Goal: Task Accomplishment & Management: Manage account settings

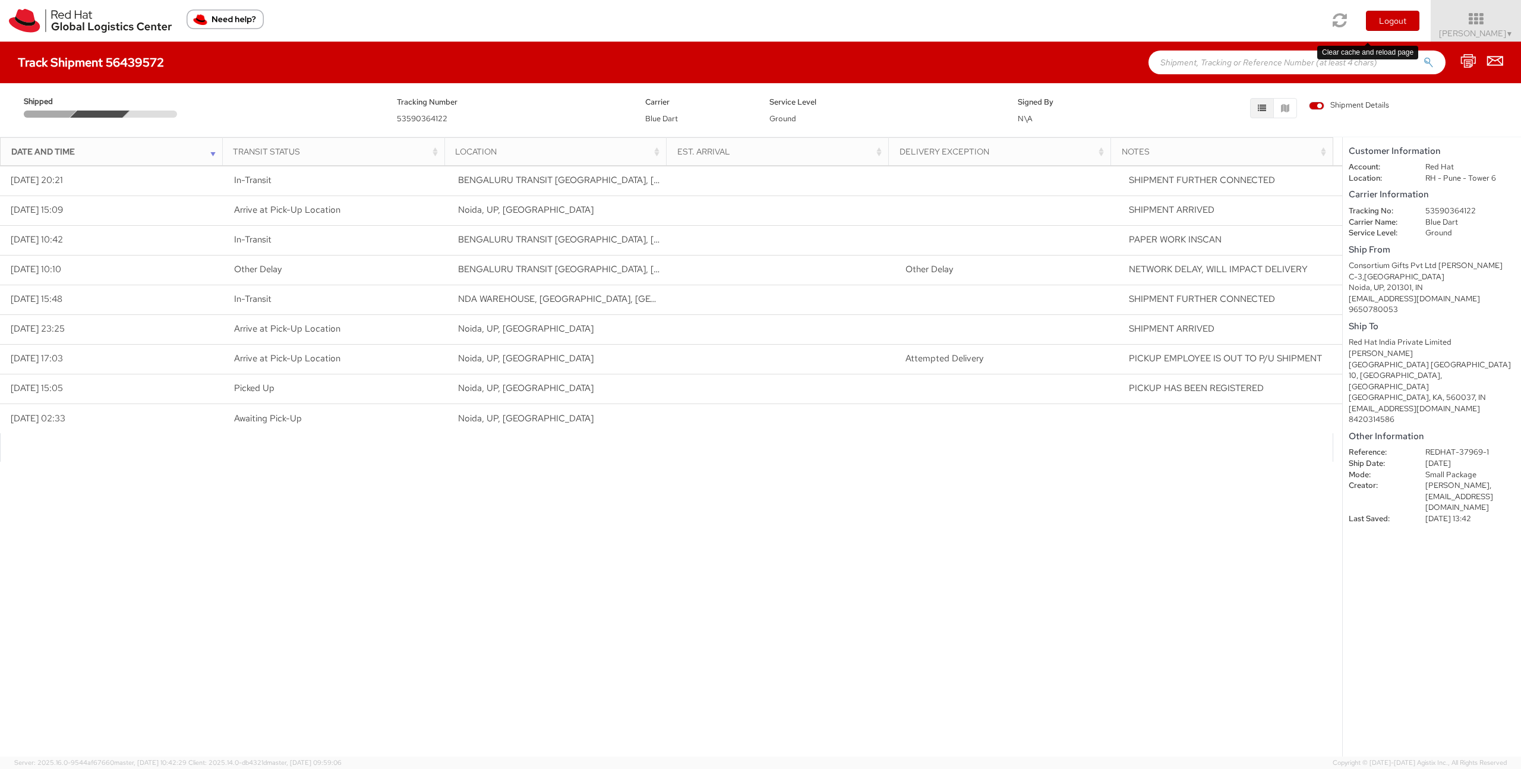
click at [1348, 20] on icon at bounding box center [1340, 20] width 14 height 17
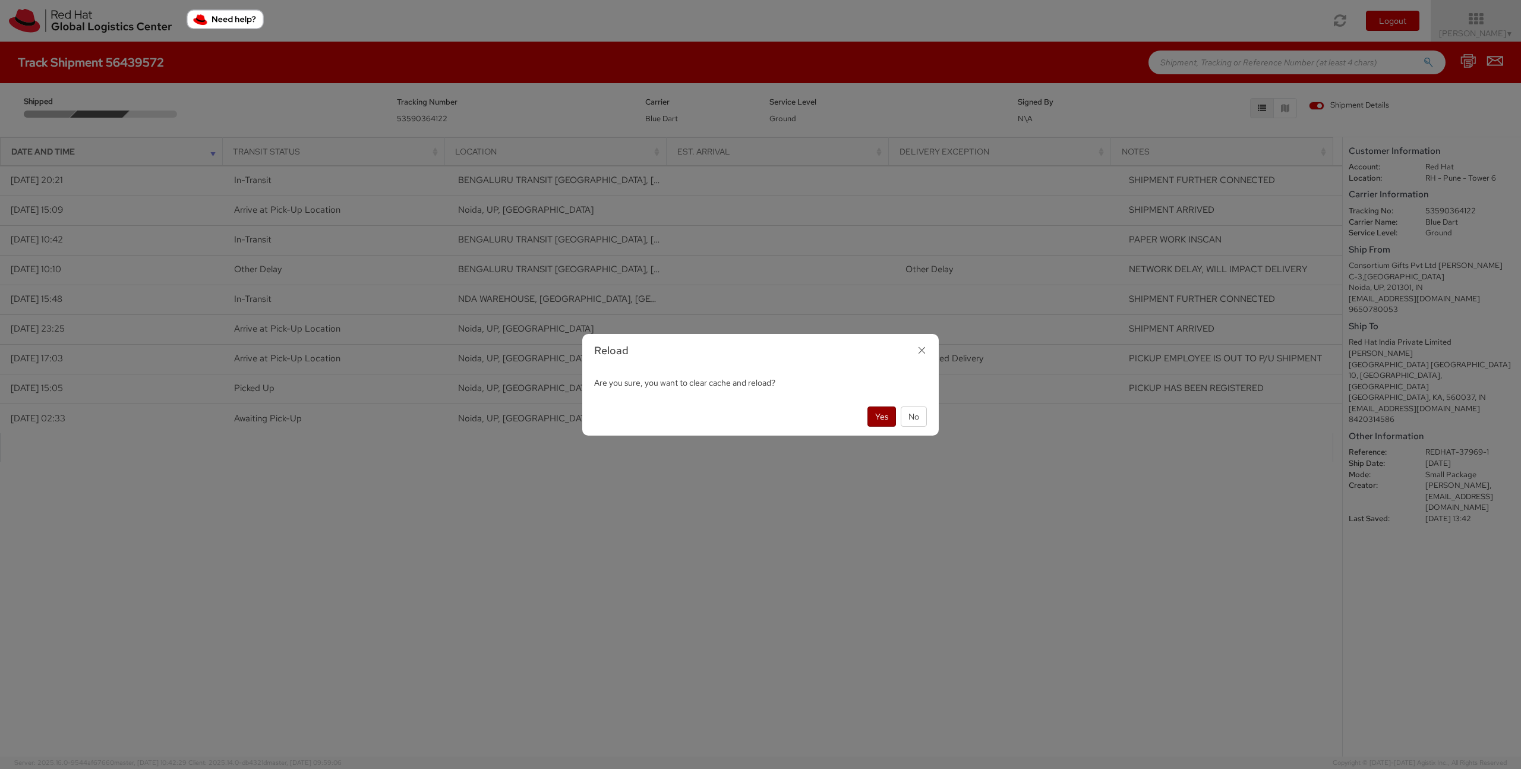
click at [879, 416] on button "Yes" at bounding box center [882, 416] width 29 height 20
